Goal: Transaction & Acquisition: Download file/media

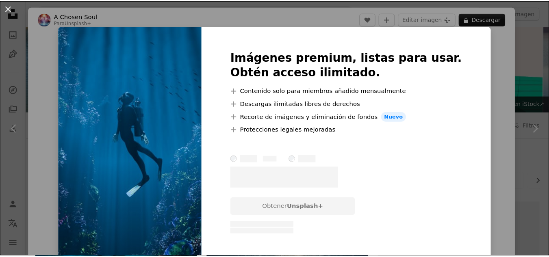
scroll to position [81, 0]
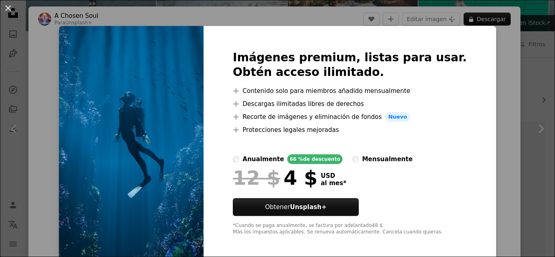
drag, startPoint x: 34, startPoint y: 20, endPoint x: 3, endPoint y: 6, distance: 34.1
click at [32, 19] on div "An X shape Imágenes premium, listas para usar. Obtén acceso ilimitado. A plus s…" at bounding box center [277, 128] width 555 height 257
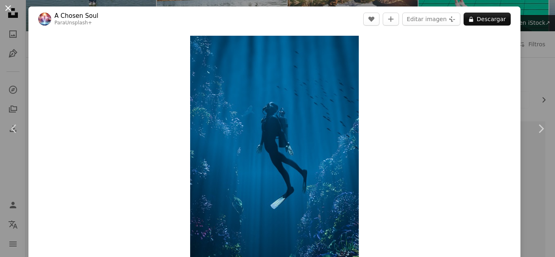
click at [3, 5] on button "An X shape" at bounding box center [8, 8] width 10 height 10
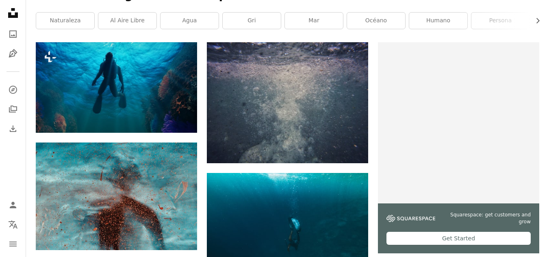
scroll to position [162, 0]
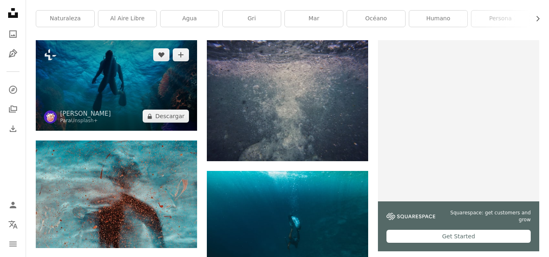
click at [134, 106] on img at bounding box center [116, 85] width 161 height 91
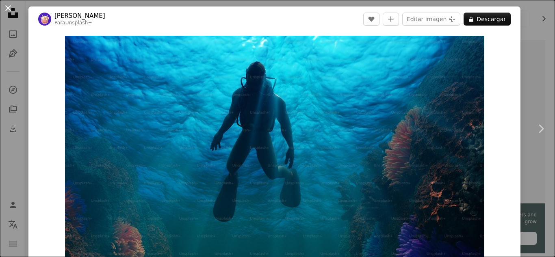
click at [9, 4] on button "An X shape" at bounding box center [8, 8] width 10 height 10
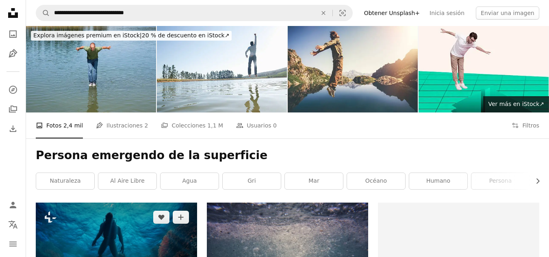
click at [160, 244] on img at bounding box center [116, 248] width 161 height 91
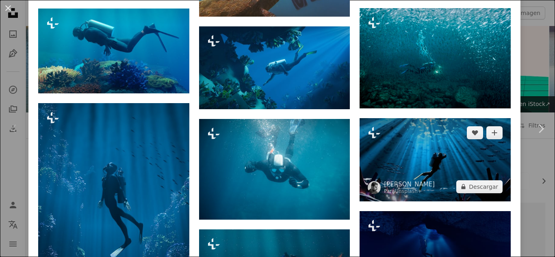
scroll to position [609, 0]
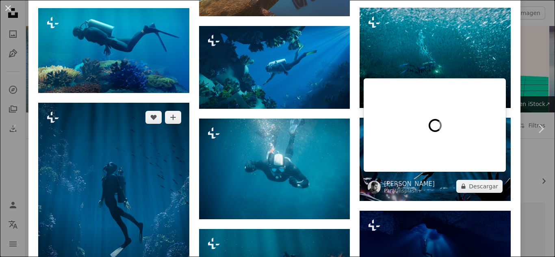
click at [122, 190] on img at bounding box center [113, 208] width 151 height 211
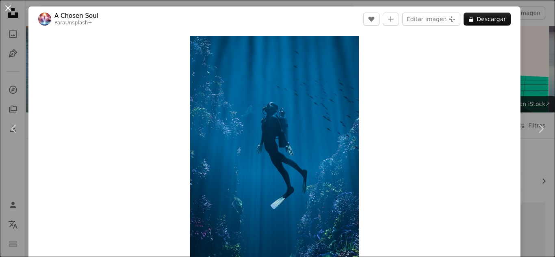
click at [11, 9] on button "An X shape" at bounding box center [8, 8] width 10 height 10
